Goal: Task Accomplishment & Management: Complete application form

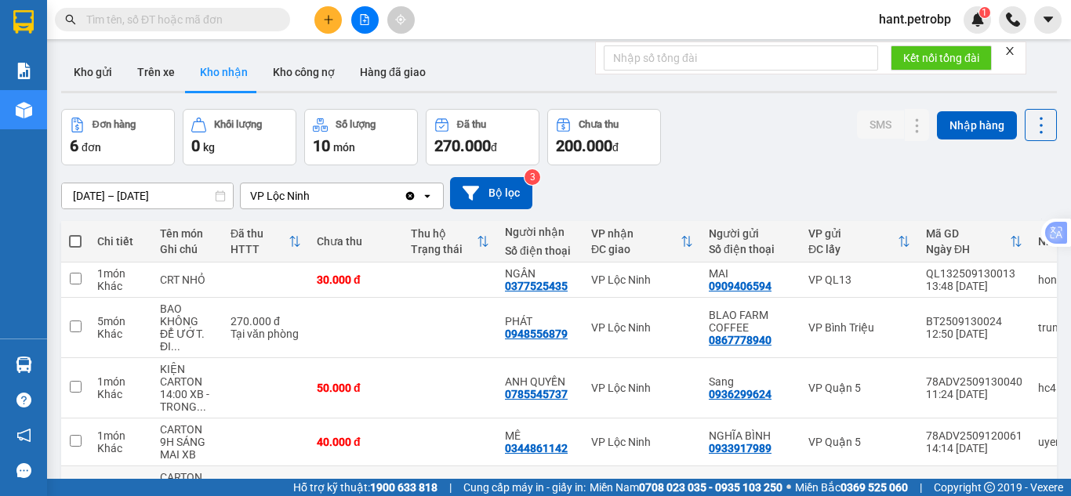
scroll to position [191, 0]
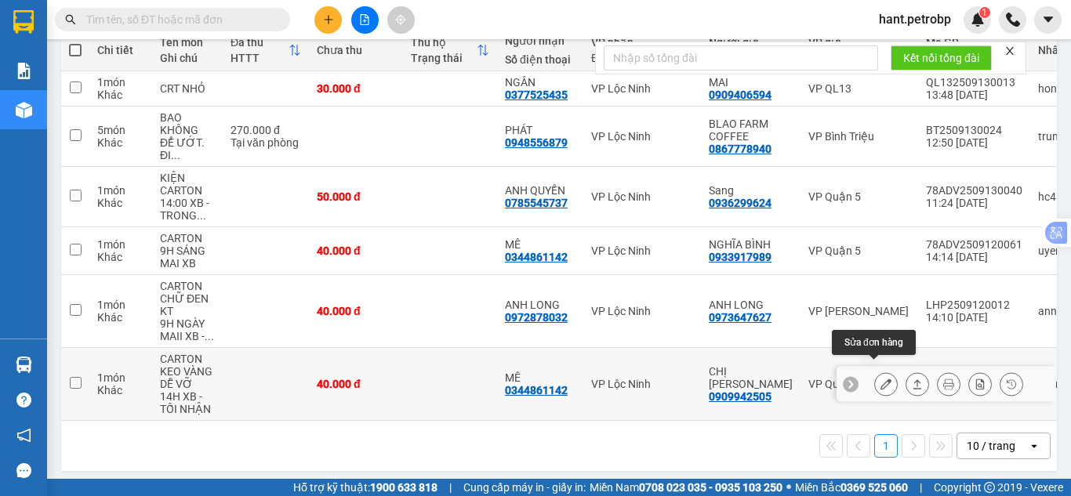
click at [880, 379] on icon at bounding box center [885, 384] width 11 height 11
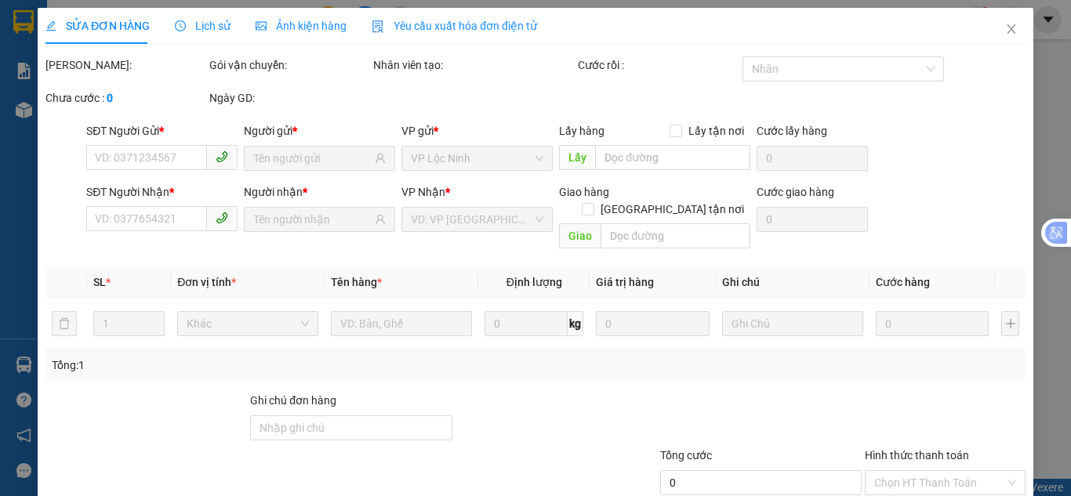
type input "0909942505"
type input "CHỊ [PERSON_NAME]"
type input "0344861142"
type input "MÊ"
type input "40.000"
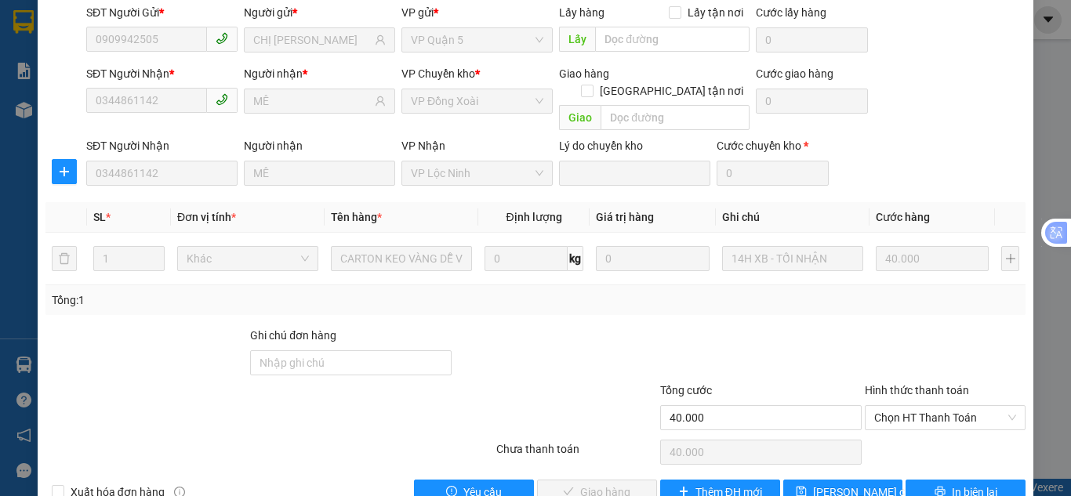
scroll to position [140, 0]
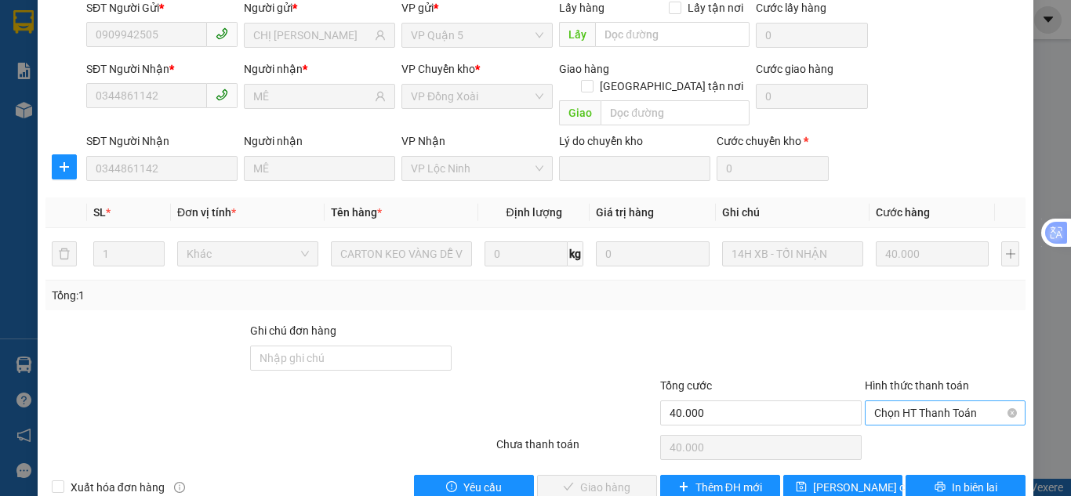
click at [933, 401] on span "Chọn HT Thanh Toán" at bounding box center [945, 413] width 142 height 24
click at [932, 404] on div "Tại văn phòng" at bounding box center [935, 409] width 140 height 17
type input "0"
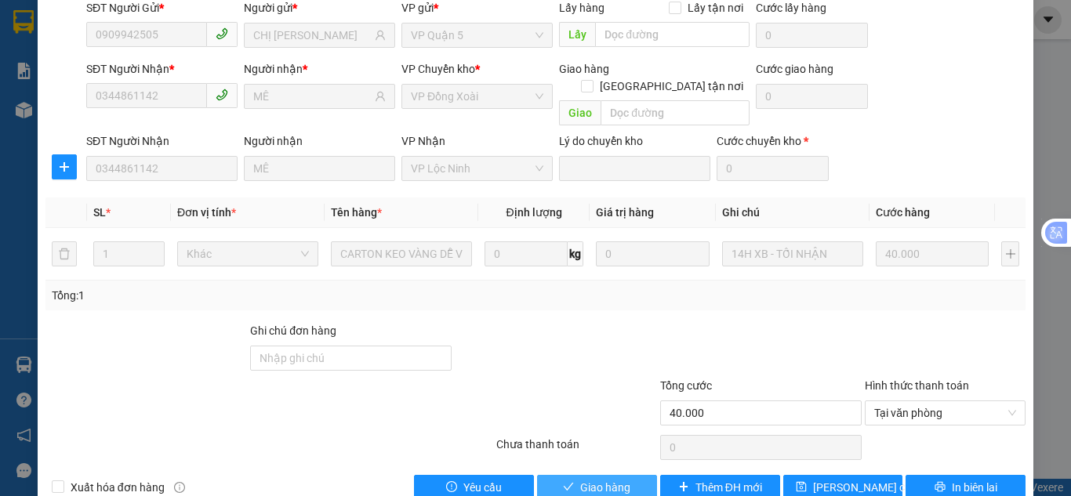
click at [610, 479] on span "Giao hàng" at bounding box center [605, 487] width 50 height 17
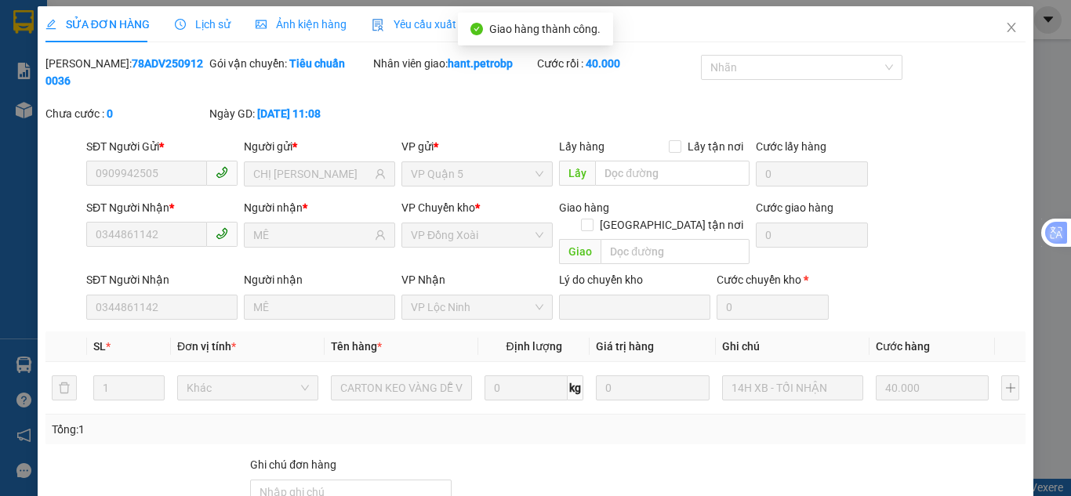
scroll to position [0, 0]
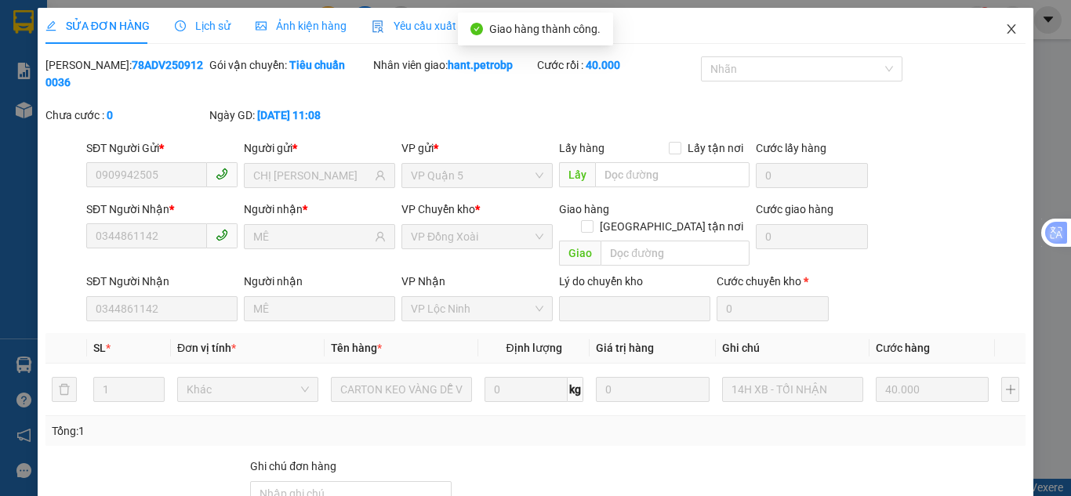
click at [1005, 32] on icon "close" at bounding box center [1011, 29] width 13 height 13
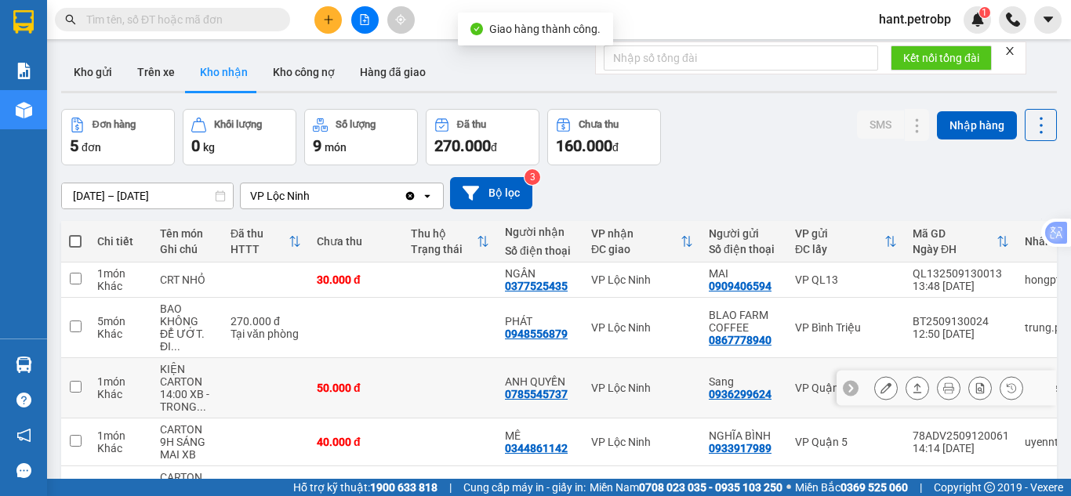
scroll to position [118, 0]
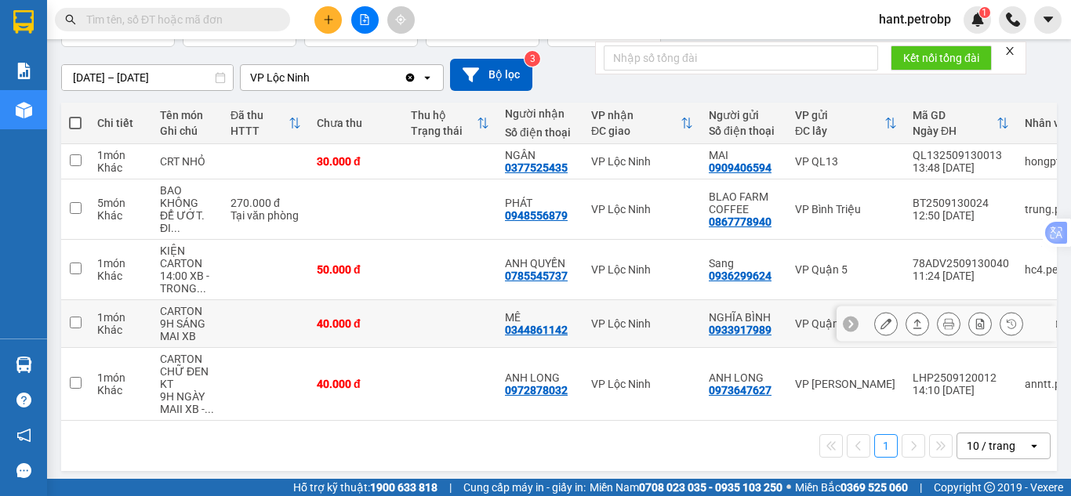
click at [880, 318] on icon at bounding box center [885, 323] width 11 height 11
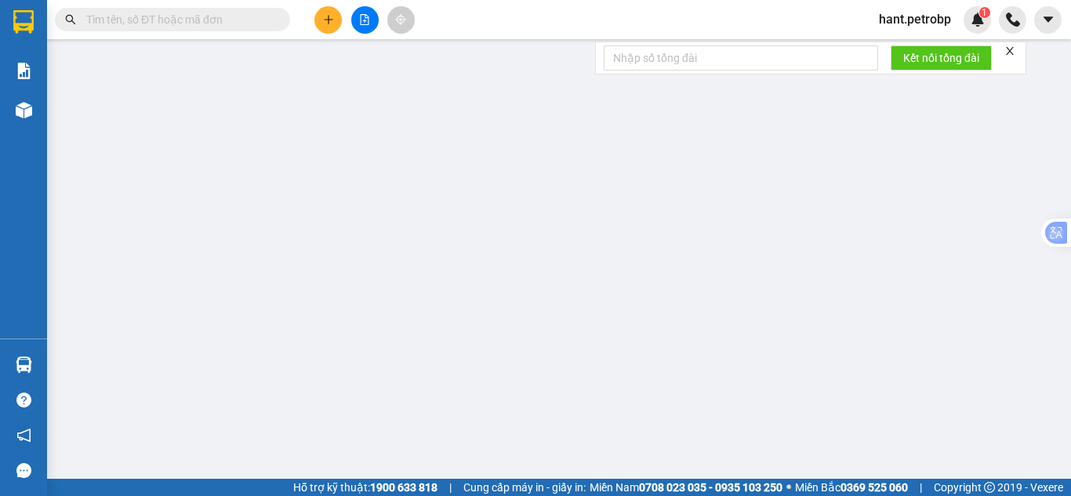
type input "0933917989"
type input "NGHĨA BÌNH"
type input "0344861142"
type input "MÊ"
type input "40.000"
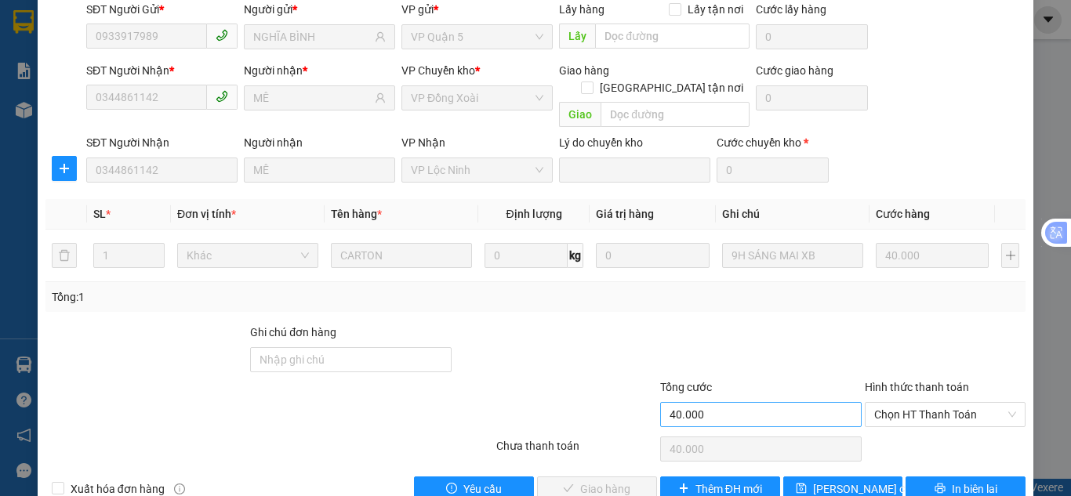
scroll to position [140, 0]
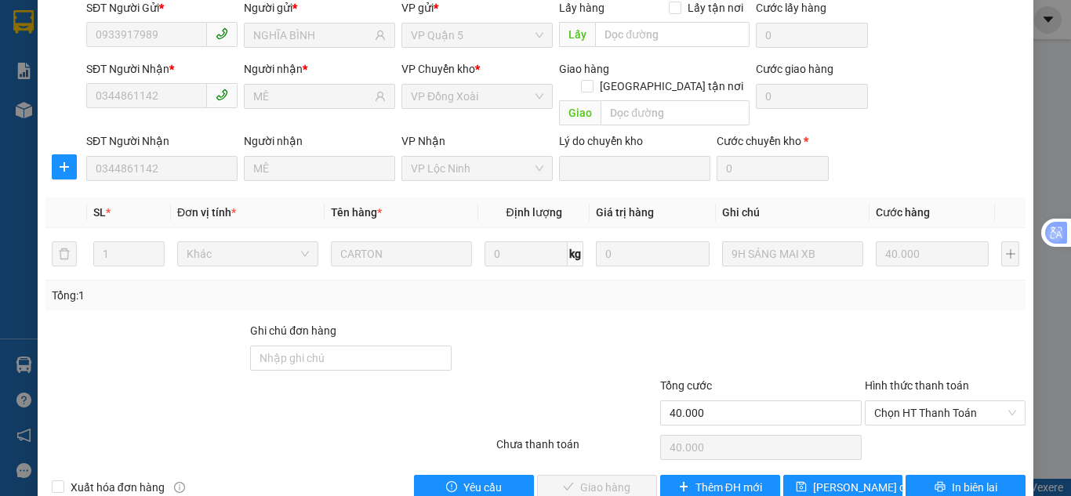
drag, startPoint x: 898, startPoint y: 373, endPoint x: 892, endPoint y: 392, distance: 19.8
click at [898, 401] on span "Chọn HT Thanh Toán" at bounding box center [945, 413] width 142 height 24
click at [890, 396] on div "Total Paid Fee 0 Total UnPaid Fee 40.000 Cash Collection Total Fee Mã ĐH: 78ADV…" at bounding box center [535, 208] width 980 height 584
click at [941, 401] on span "Chọn HT Thanh Toán" at bounding box center [945, 413] width 142 height 24
click at [916, 422] on div "Total Paid Fee 0 Total UnPaid Fee 40.000 Cash Collection Total Fee Mã ĐH: 78ADV…" at bounding box center [535, 208] width 980 height 584
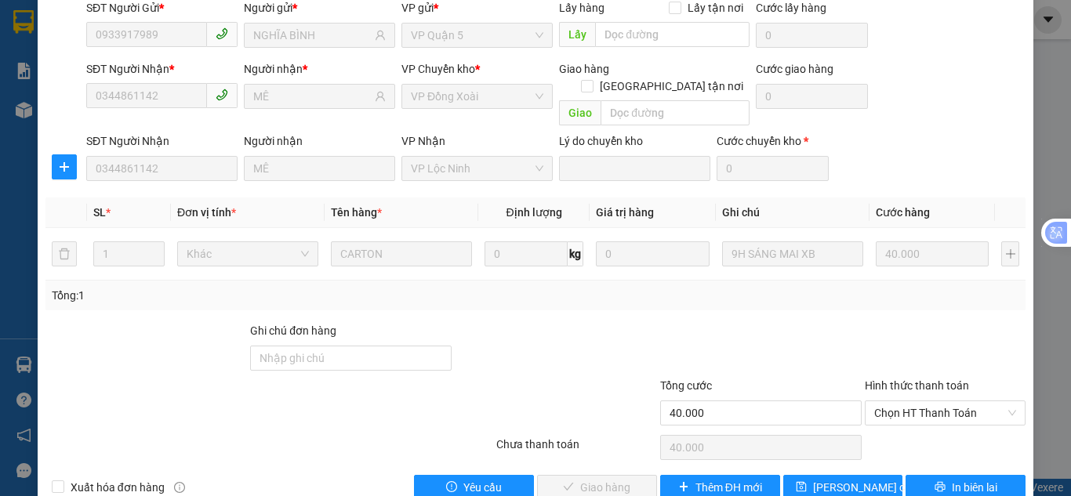
click at [918, 432] on div "Chọn HT Thanh Toán" at bounding box center [945, 447] width 164 height 31
drag, startPoint x: 928, startPoint y: 383, endPoint x: 919, endPoint y: 398, distance: 17.2
click at [928, 401] on span "Chọn HT Thanh Toán" at bounding box center [945, 413] width 142 height 24
drag, startPoint x: 896, startPoint y: 415, endPoint x: 691, endPoint y: 451, distance: 207.7
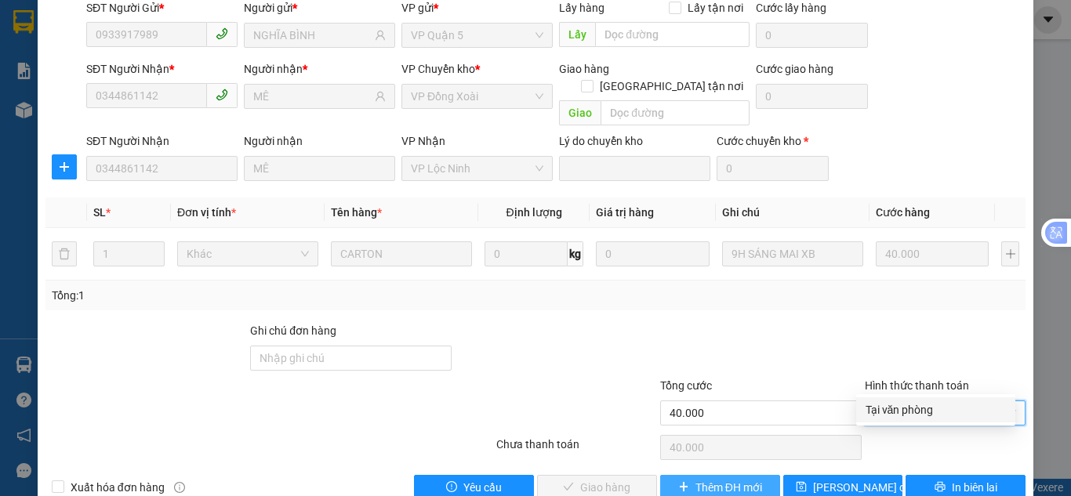
click at [895, 415] on div "Tại văn phòng" at bounding box center [935, 409] width 140 height 17
type input "0"
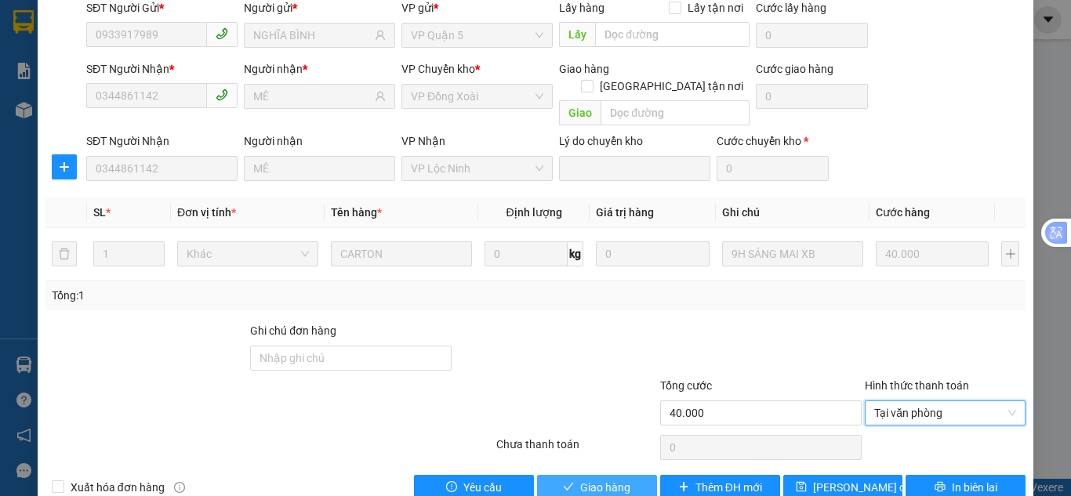
click at [596, 479] on span "Giao hàng" at bounding box center [605, 487] width 50 height 17
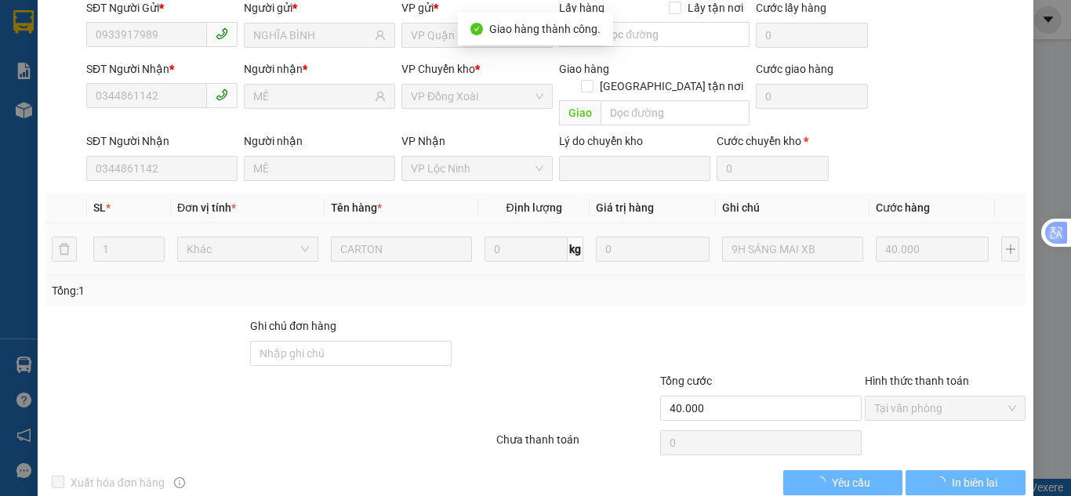
scroll to position [0, 0]
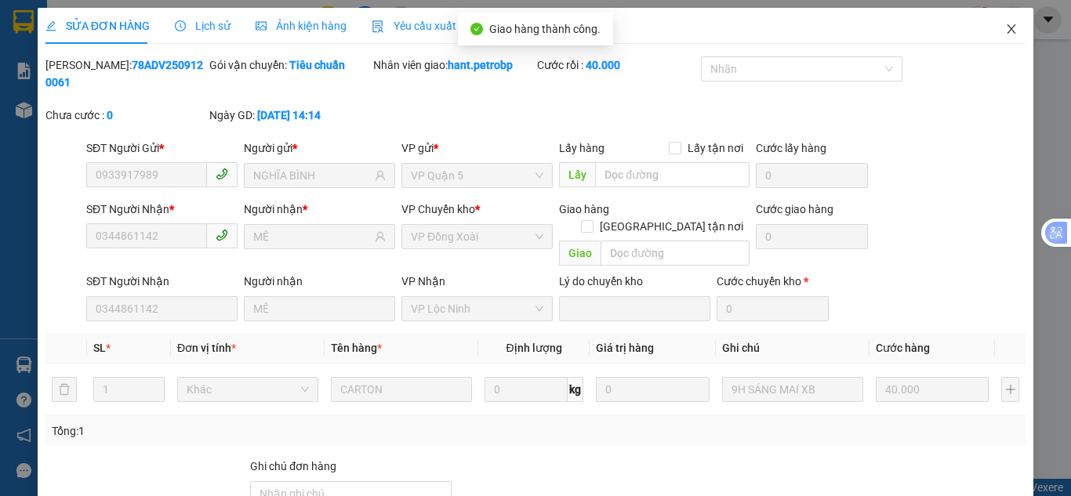
click at [1005, 27] on icon "close" at bounding box center [1011, 29] width 13 height 13
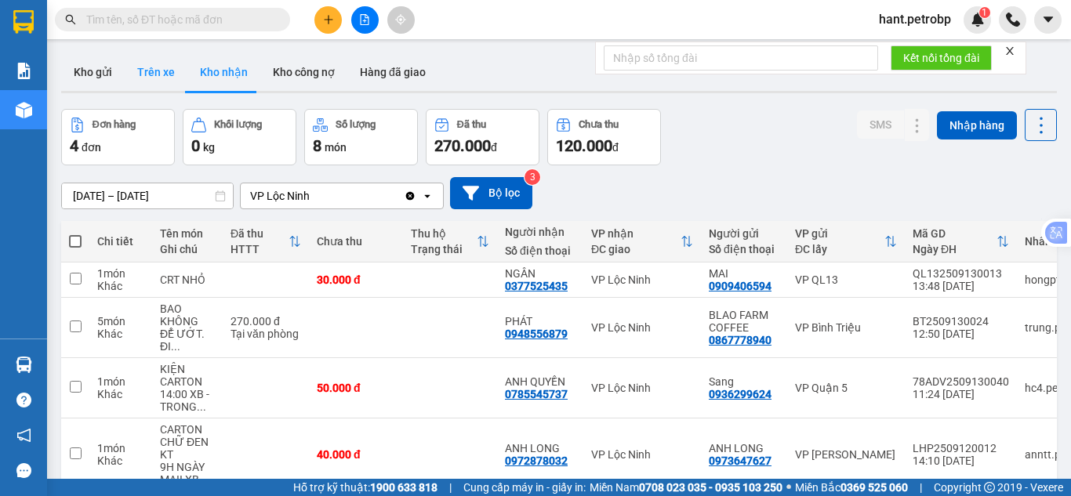
click at [146, 77] on button "Trên xe" at bounding box center [156, 72] width 63 height 38
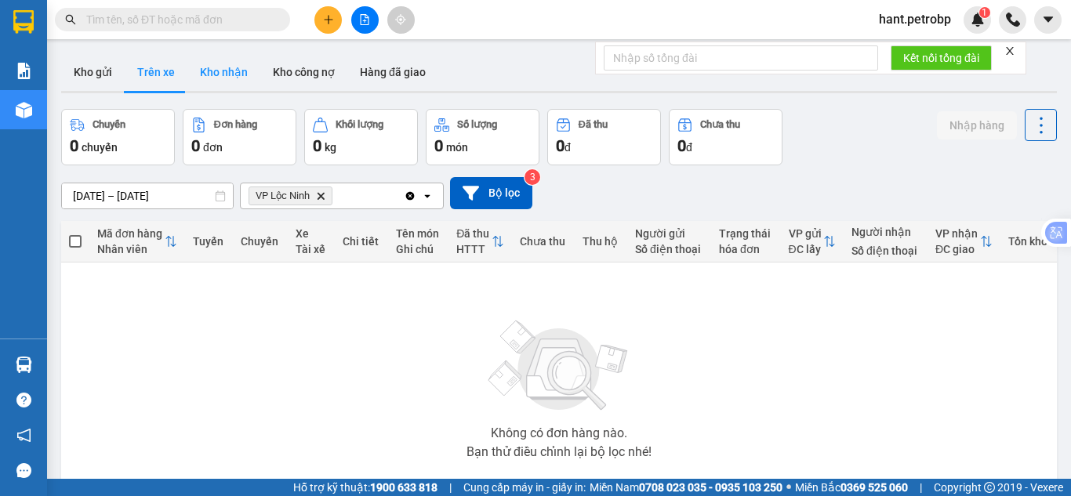
click at [234, 62] on button "Kho nhận" at bounding box center [223, 72] width 73 height 38
